Goal: Task Accomplishment & Management: Use online tool/utility

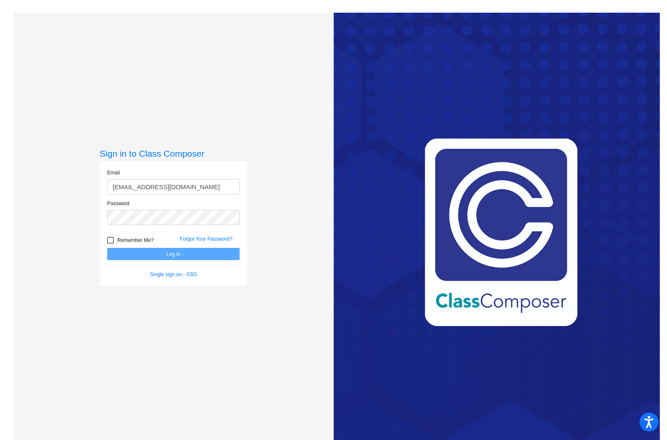
type input "burkholderr@bbhcsd.org"
click at [110, 241] on div at bounding box center [110, 240] width 7 height 7
click at [110, 244] on input "Remember Me?" at bounding box center [110, 244] width 0 height 0
checkbox input "true"
click at [199, 255] on button "Log In" at bounding box center [173, 254] width 133 height 12
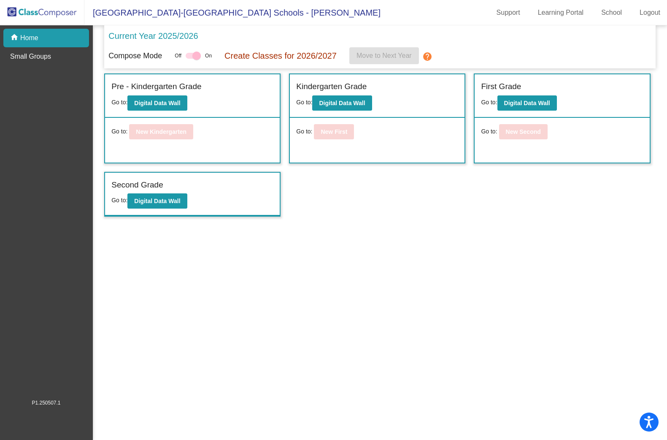
click at [41, 38] on div "home Home" at bounding box center [46, 38] width 86 height 19
click at [431, 54] on mat-icon "help" at bounding box center [427, 56] width 10 height 10
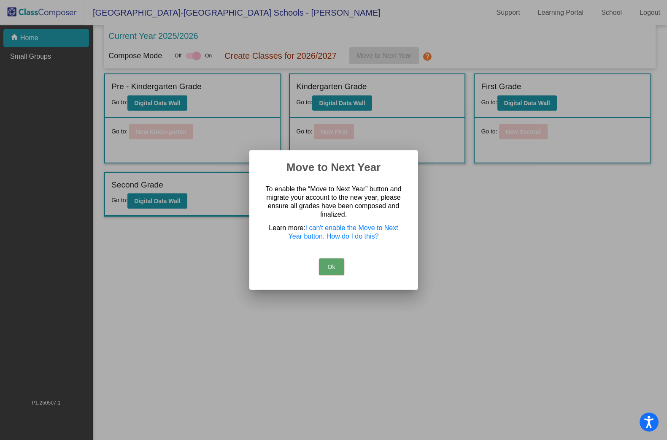
click at [337, 268] on button "Ok" at bounding box center [331, 266] width 25 height 17
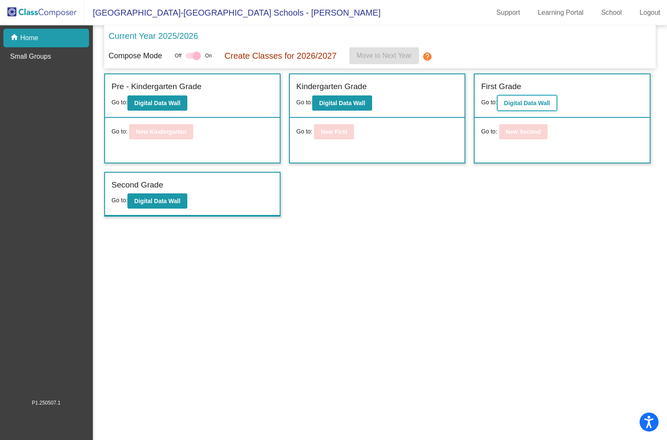
click at [528, 105] on button "Digital Data Wall" at bounding box center [528, 102] width 60 height 15
